Goal: Find specific page/section: Find specific page/section

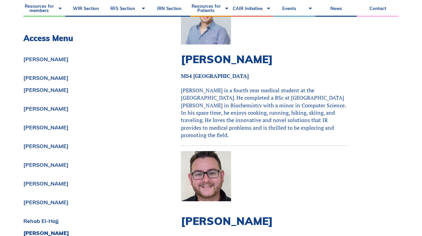
scroll to position [2048, 0]
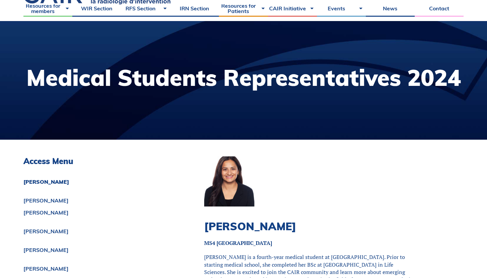
scroll to position [41, 0]
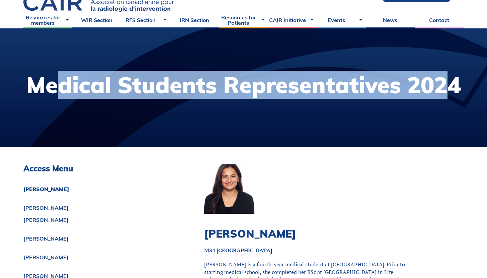
drag, startPoint x: 450, startPoint y: 81, endPoint x: 59, endPoint y: 92, distance: 391.8
click at [59, 92] on h1 "Medical Students Representatives 2024" at bounding box center [243, 85] width 434 height 22
click at [70, 84] on h1 "Medical Students Representatives 2024" at bounding box center [243, 85] width 434 height 22
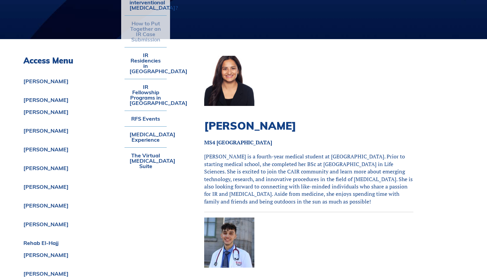
scroll to position [0, 0]
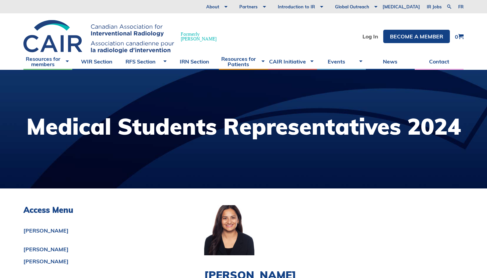
click at [358, 129] on h1 "Medical Students Representatives 2024" at bounding box center [243, 126] width 434 height 22
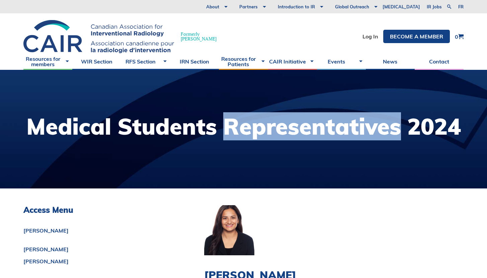
click at [358, 129] on h1 "Medical Students Representatives 2024" at bounding box center [243, 126] width 434 height 22
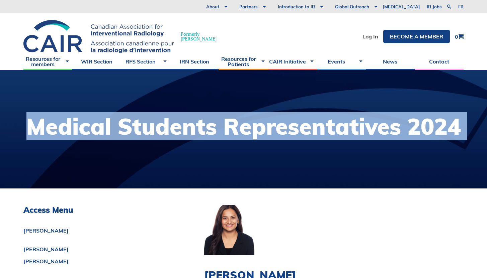
click at [358, 129] on h1 "Medical Students Representatives 2024" at bounding box center [243, 126] width 434 height 22
copy div "Medical Students Representatives 2024"
